Goal: Transaction & Acquisition: Obtain resource

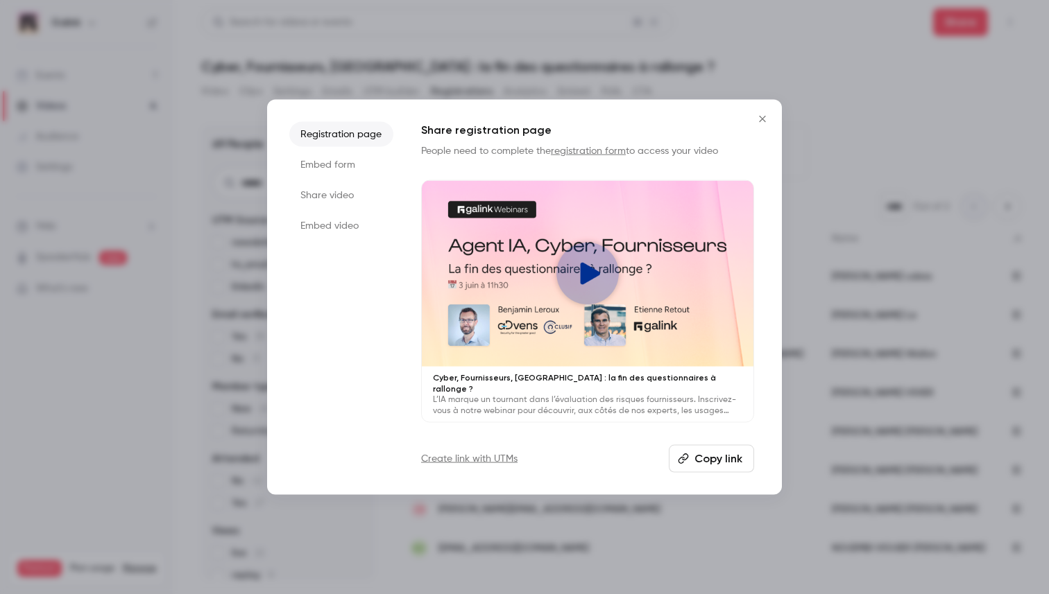
scroll to position [469, 0]
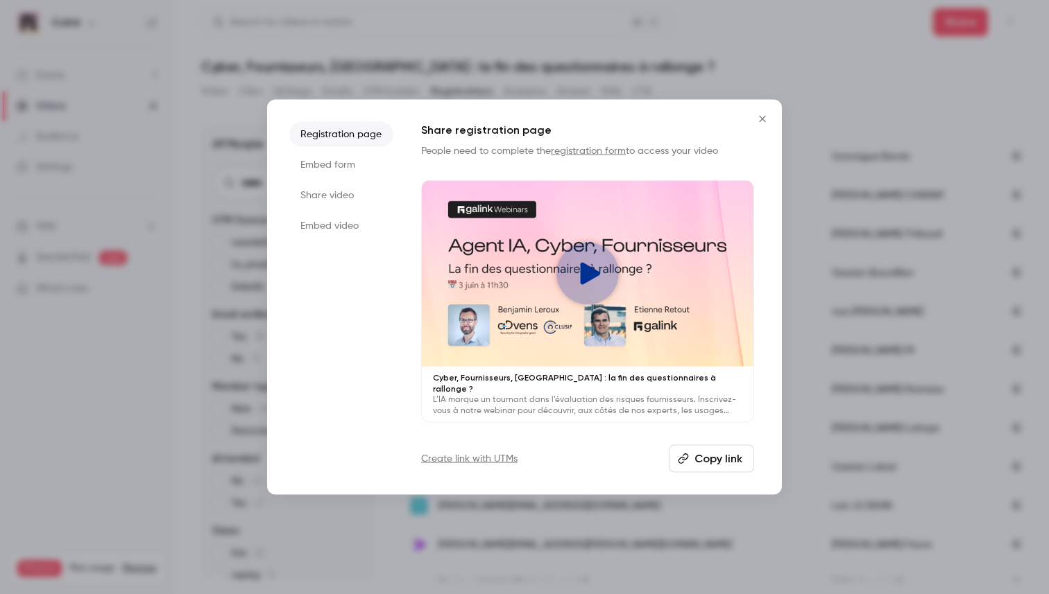
click at [349, 193] on li "Share video" at bounding box center [341, 194] width 104 height 25
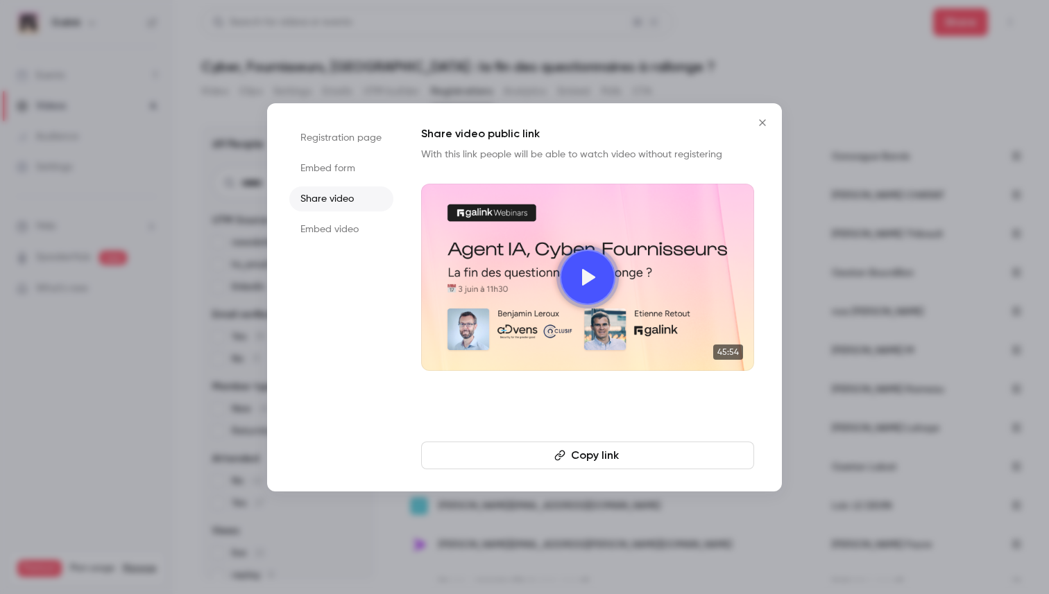
click at [331, 173] on li "Embed form" at bounding box center [341, 168] width 104 height 25
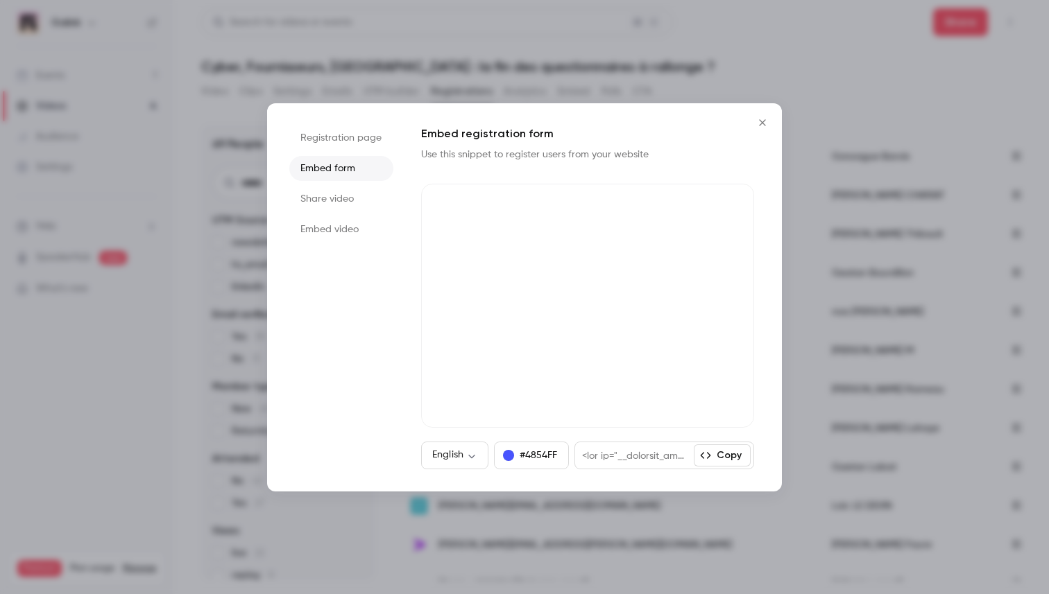
click at [327, 191] on li "Share video" at bounding box center [341, 199] width 104 height 25
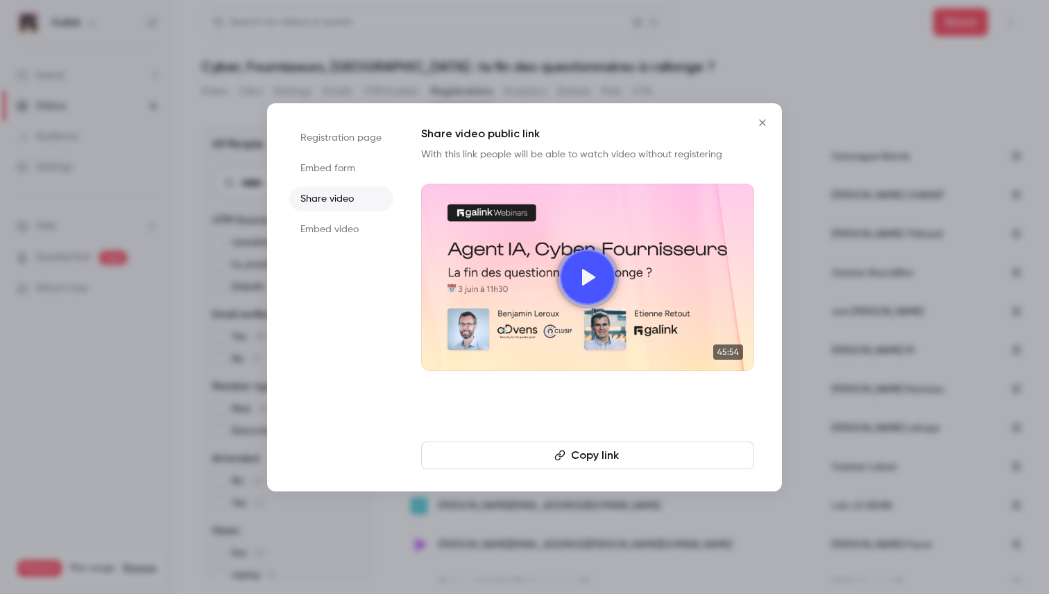
click at [327, 216] on ul "Registration page Embed form Share video Embed video" at bounding box center [341, 298] width 104 height 344
click at [324, 166] on li "Embed form" at bounding box center [341, 168] width 104 height 25
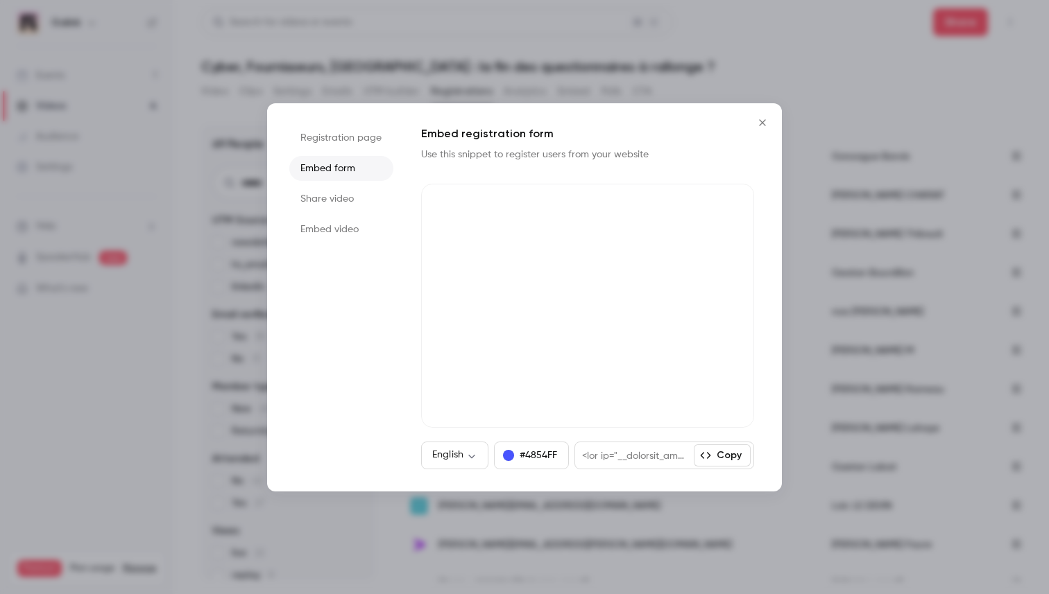
click at [325, 209] on li "Share video" at bounding box center [341, 199] width 104 height 25
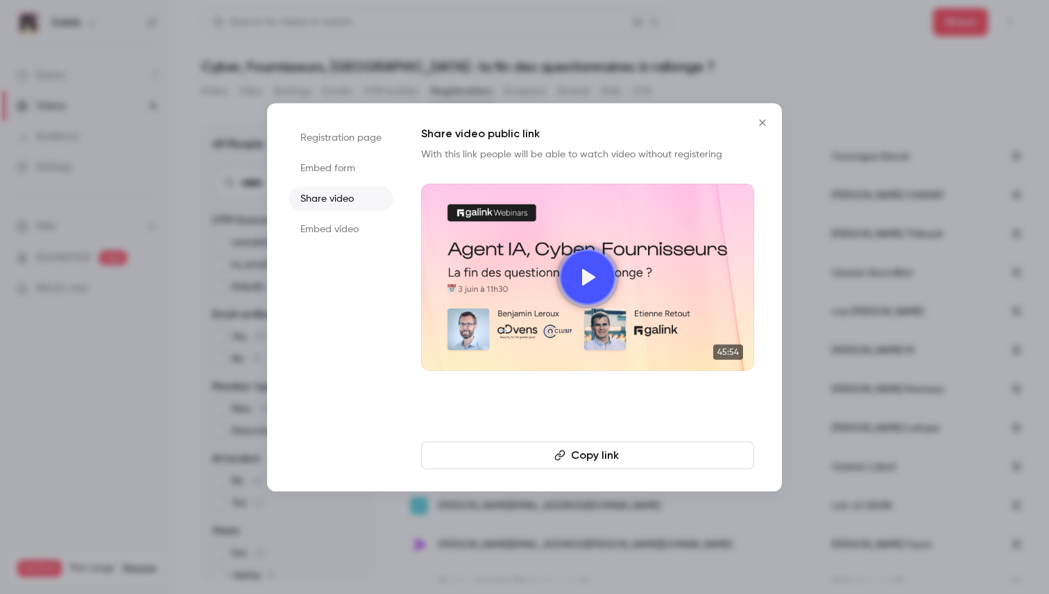
click at [322, 248] on ul "Registration page Embed form Share video Embed video" at bounding box center [341, 298] width 104 height 344
click at [322, 231] on li "Embed video" at bounding box center [341, 229] width 104 height 25
click at [338, 145] on li "Registration page" at bounding box center [341, 138] width 104 height 25
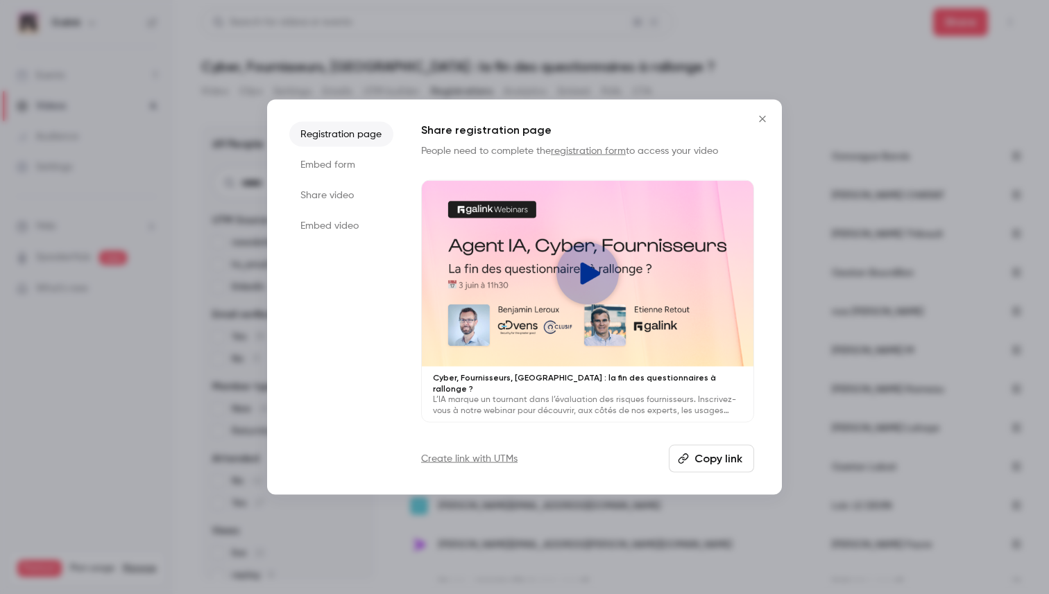
click at [759, 115] on button "Close" at bounding box center [762, 119] width 28 height 28
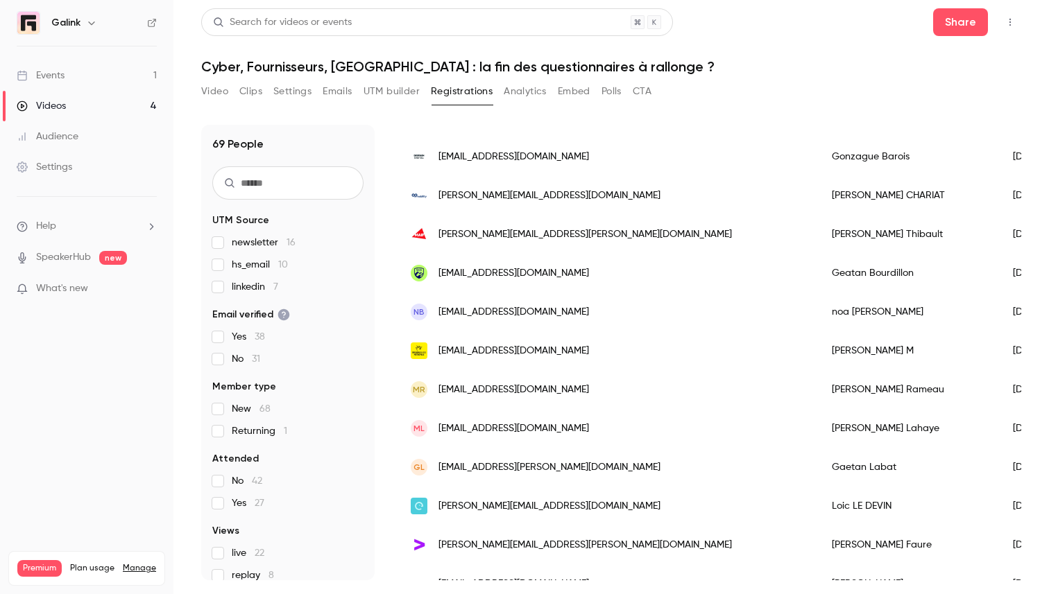
click at [83, 96] on link "Videos 4" at bounding box center [86, 106] width 173 height 31
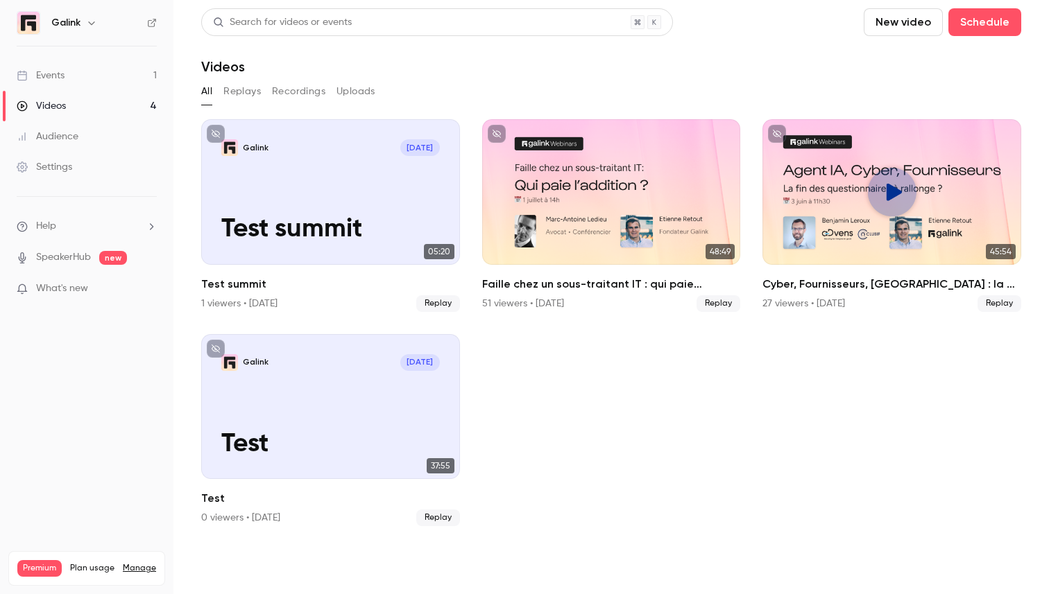
click at [67, 69] on link "Events 1" at bounding box center [86, 75] width 173 height 31
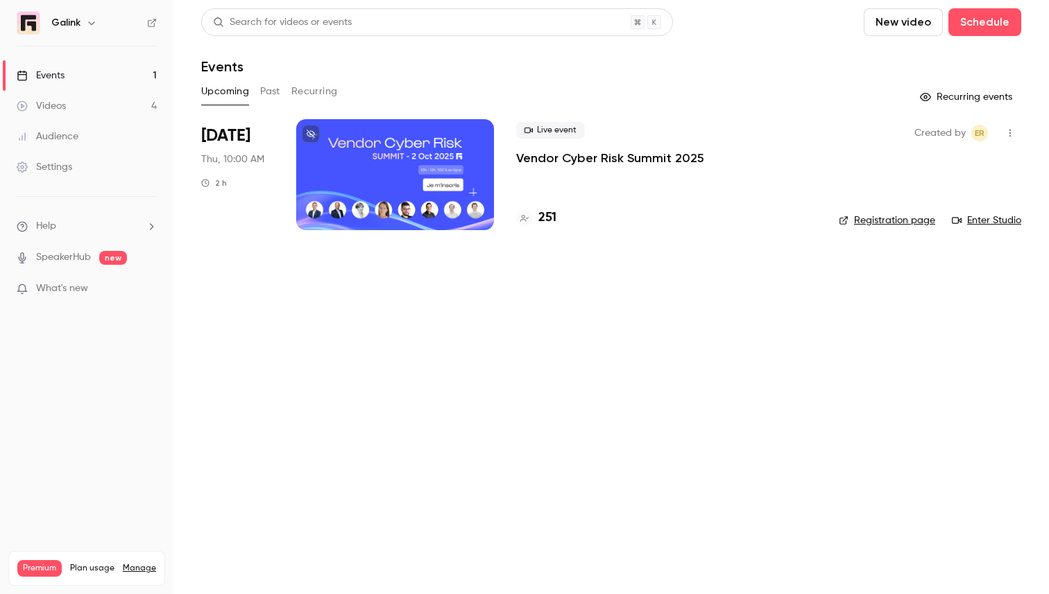
click at [538, 153] on p "Vendor Cyber Risk Summit 2025" at bounding box center [610, 158] width 188 height 17
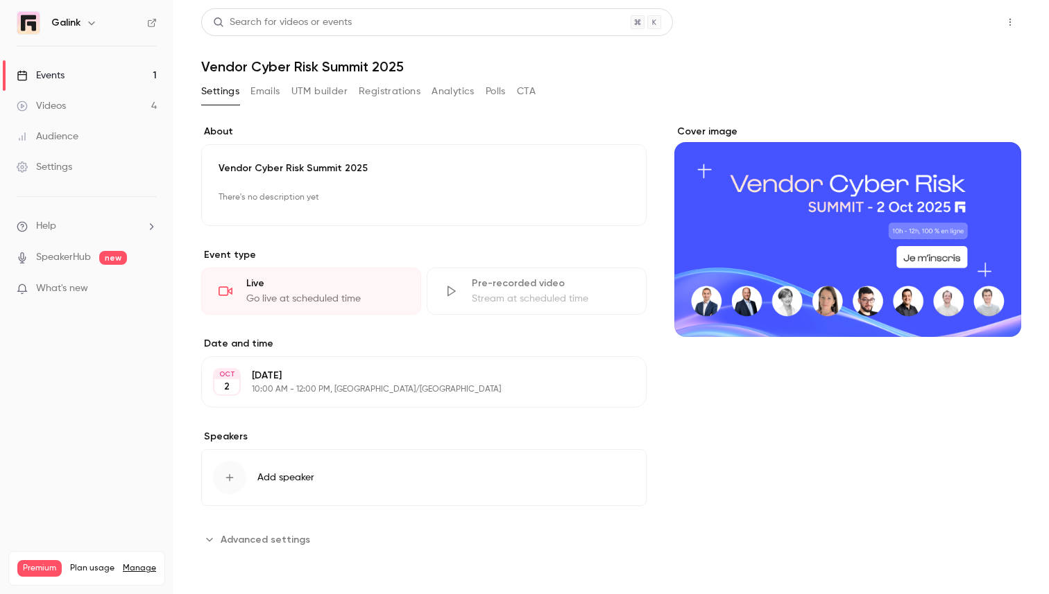
click at [968, 20] on button "Share" at bounding box center [960, 22] width 55 height 28
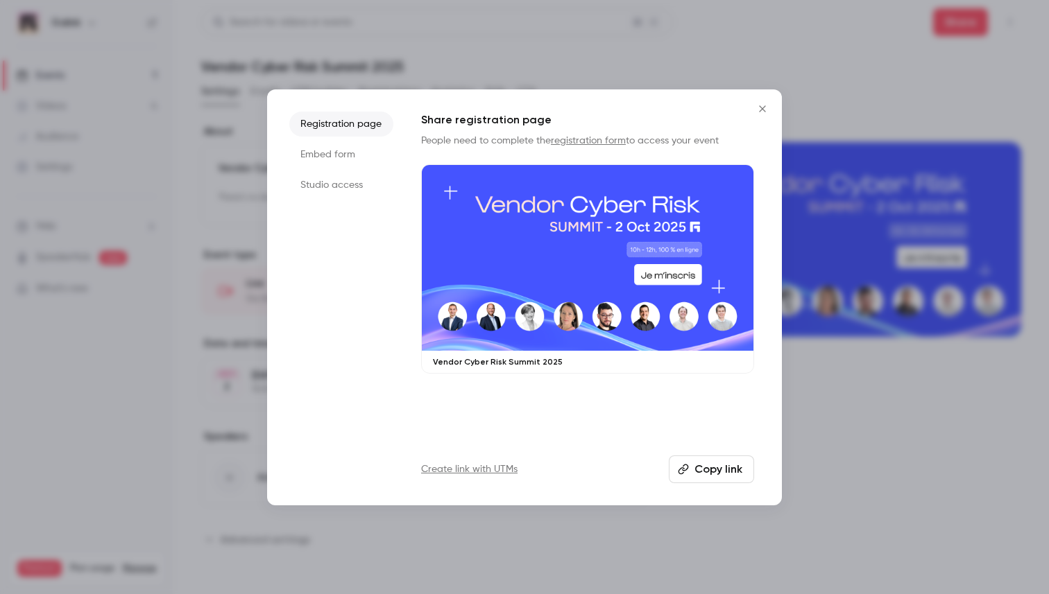
click at [345, 182] on li "Studio access" at bounding box center [341, 185] width 104 height 25
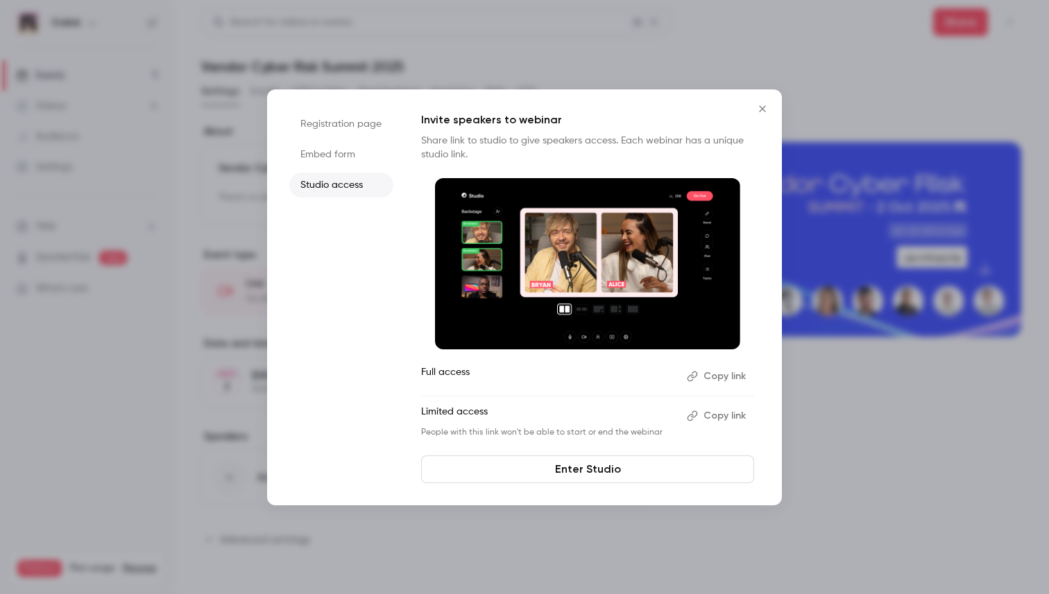
click at [724, 413] on button "Copy link" at bounding box center [717, 416] width 73 height 22
click at [761, 109] on icon "Close" at bounding box center [762, 108] width 6 height 6
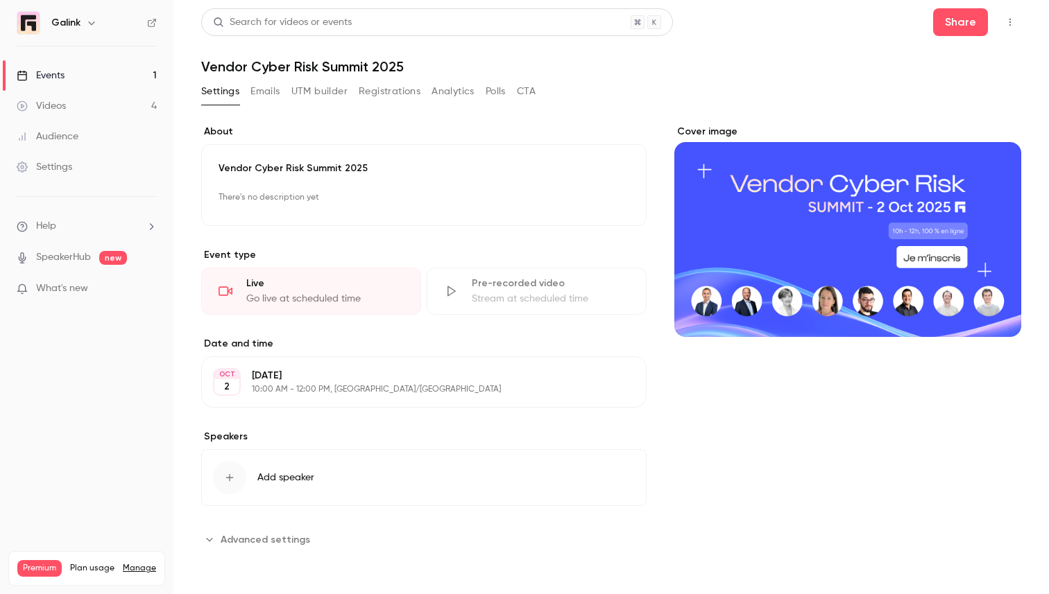
click at [98, 79] on link "Events 1" at bounding box center [86, 75] width 173 height 31
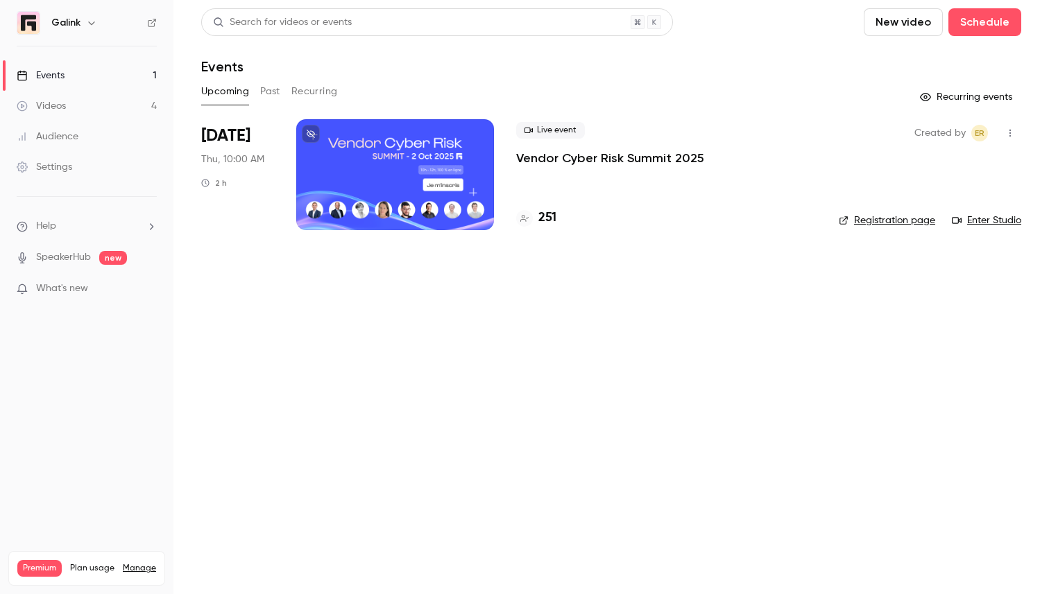
click at [530, 160] on p "Vendor Cyber Risk Summit 2025" at bounding box center [610, 158] width 188 height 17
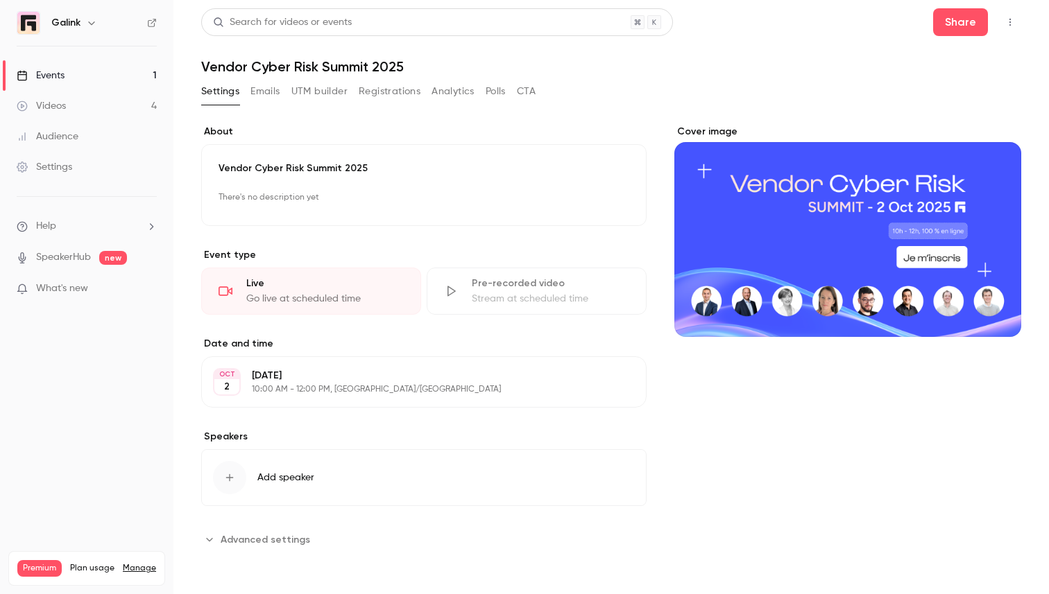
click at [378, 86] on button "Registrations" at bounding box center [390, 91] width 62 height 22
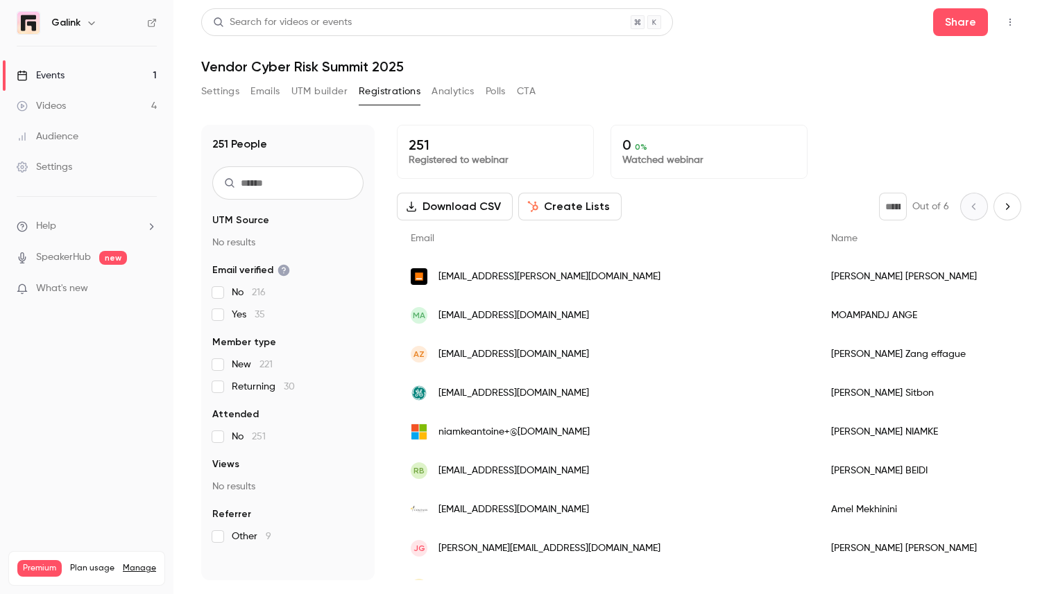
click at [146, 69] on link "Events 1" at bounding box center [86, 75] width 173 height 31
